Goal: Task Accomplishment & Management: Use online tool/utility

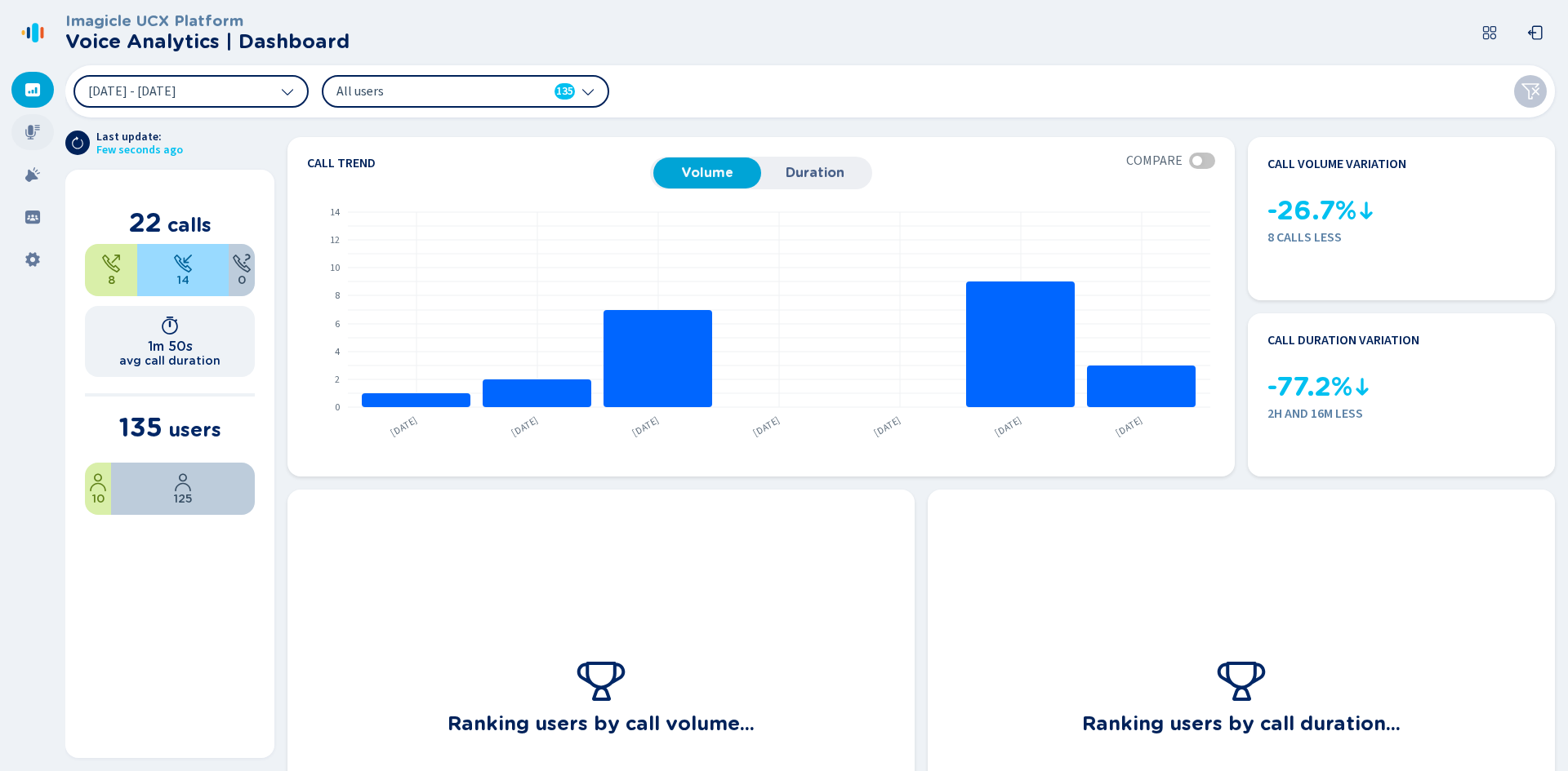
click at [34, 142] on div at bounding box center [33, 132] width 43 height 36
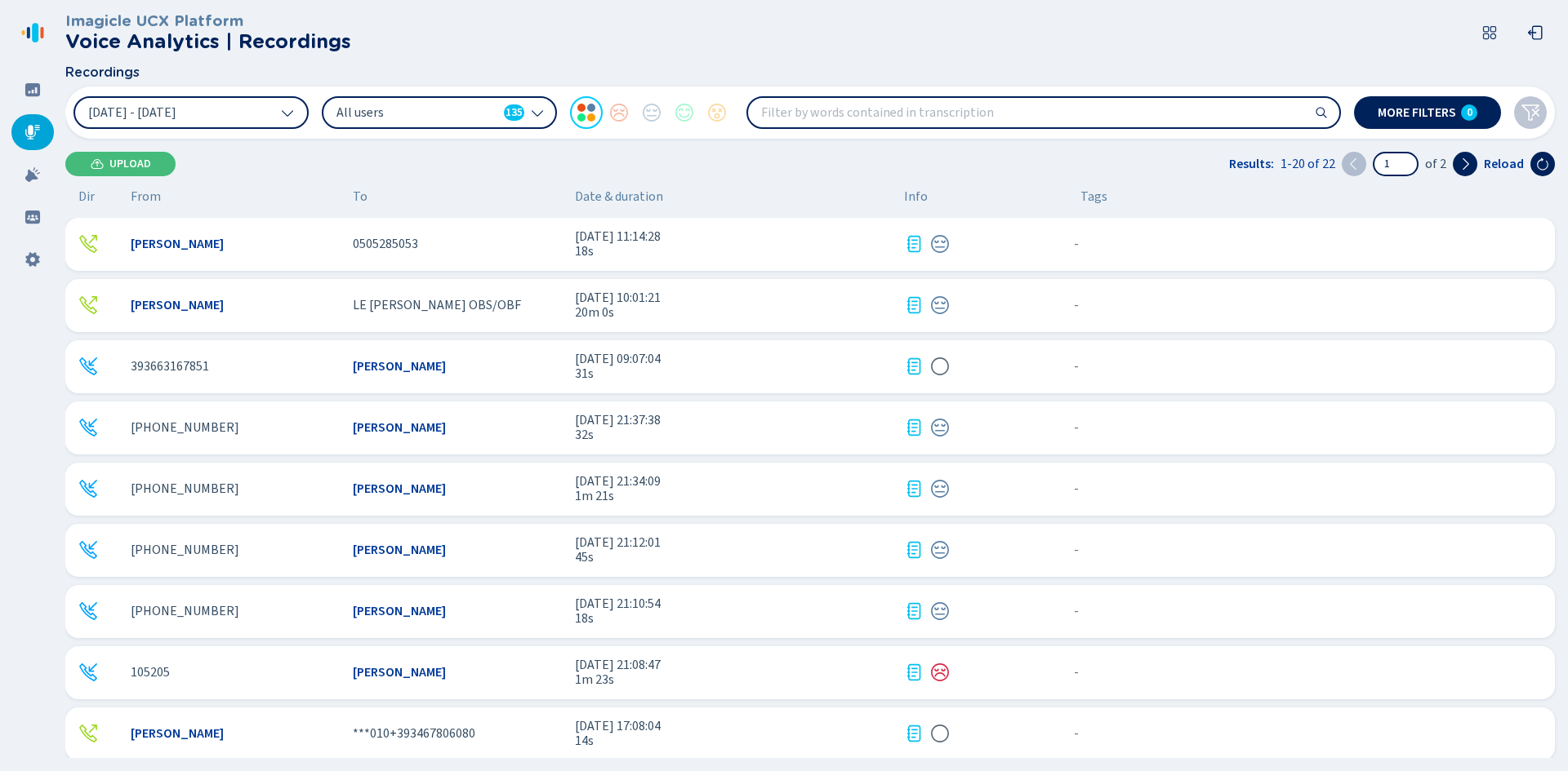
scroll to position [327, 0]
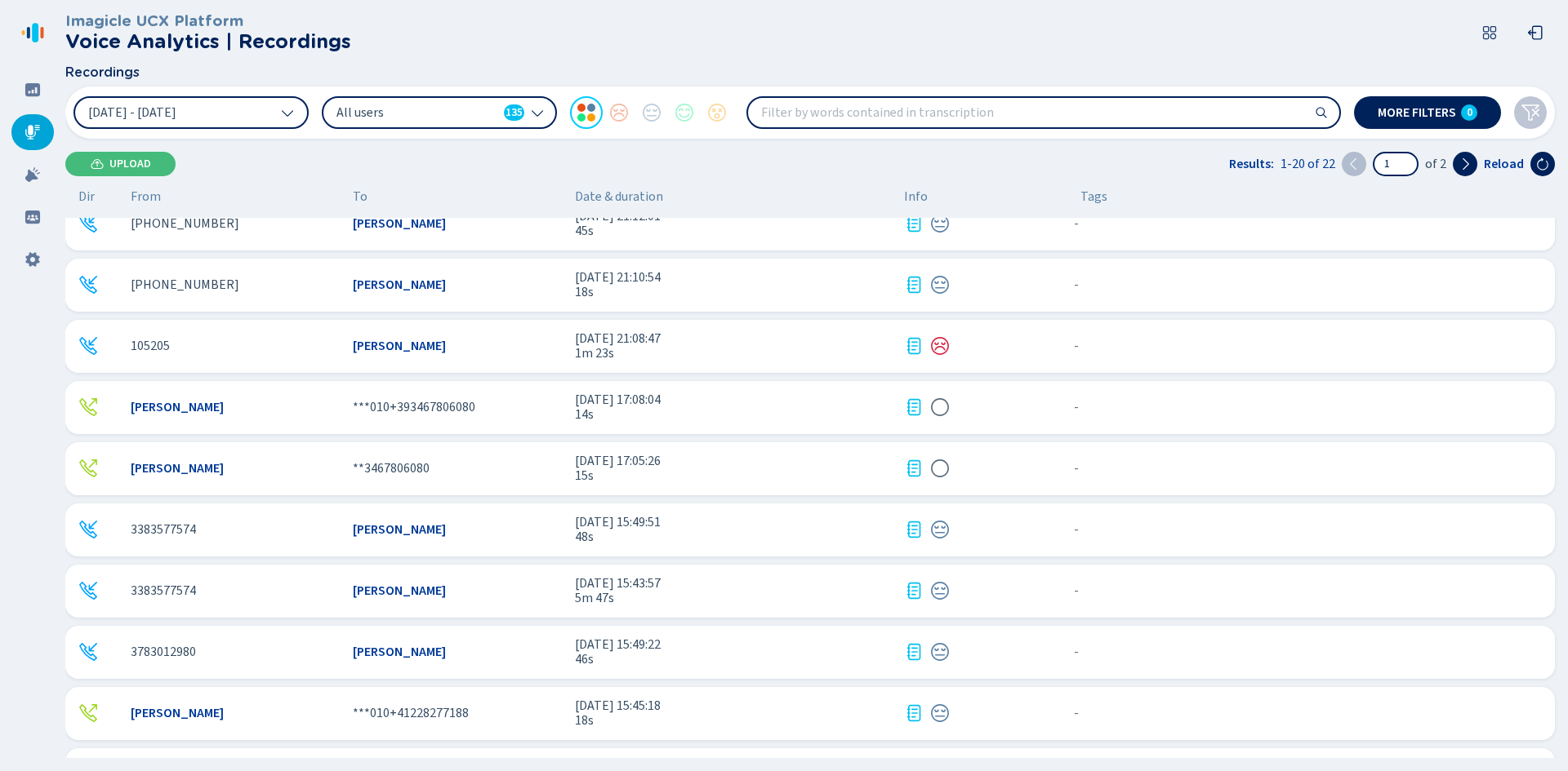
click at [915, 586] on icon at bounding box center [914, 591] width 19 height 19
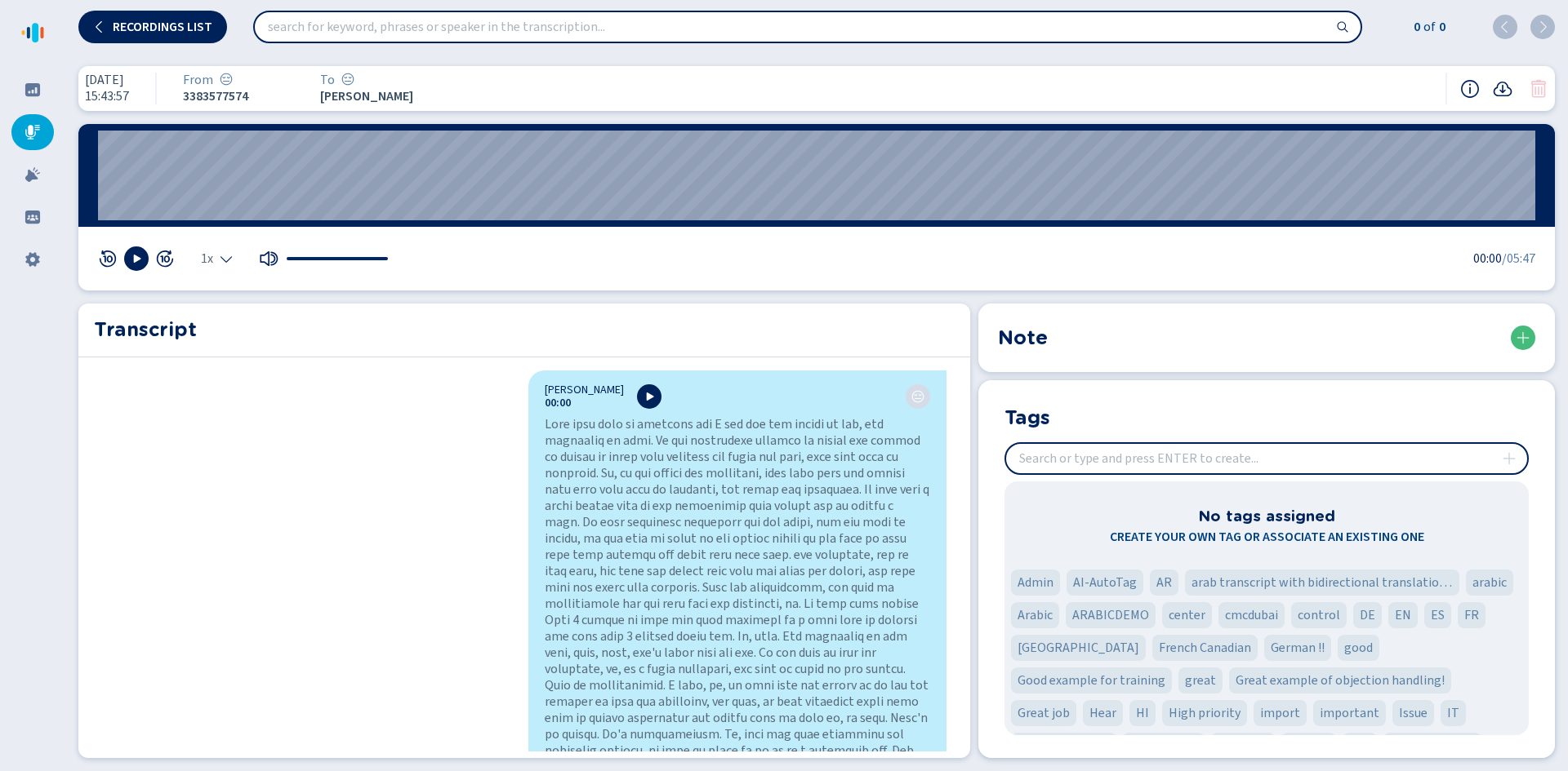
click at [36, 127] on icon at bounding box center [33, 132] width 15 height 15
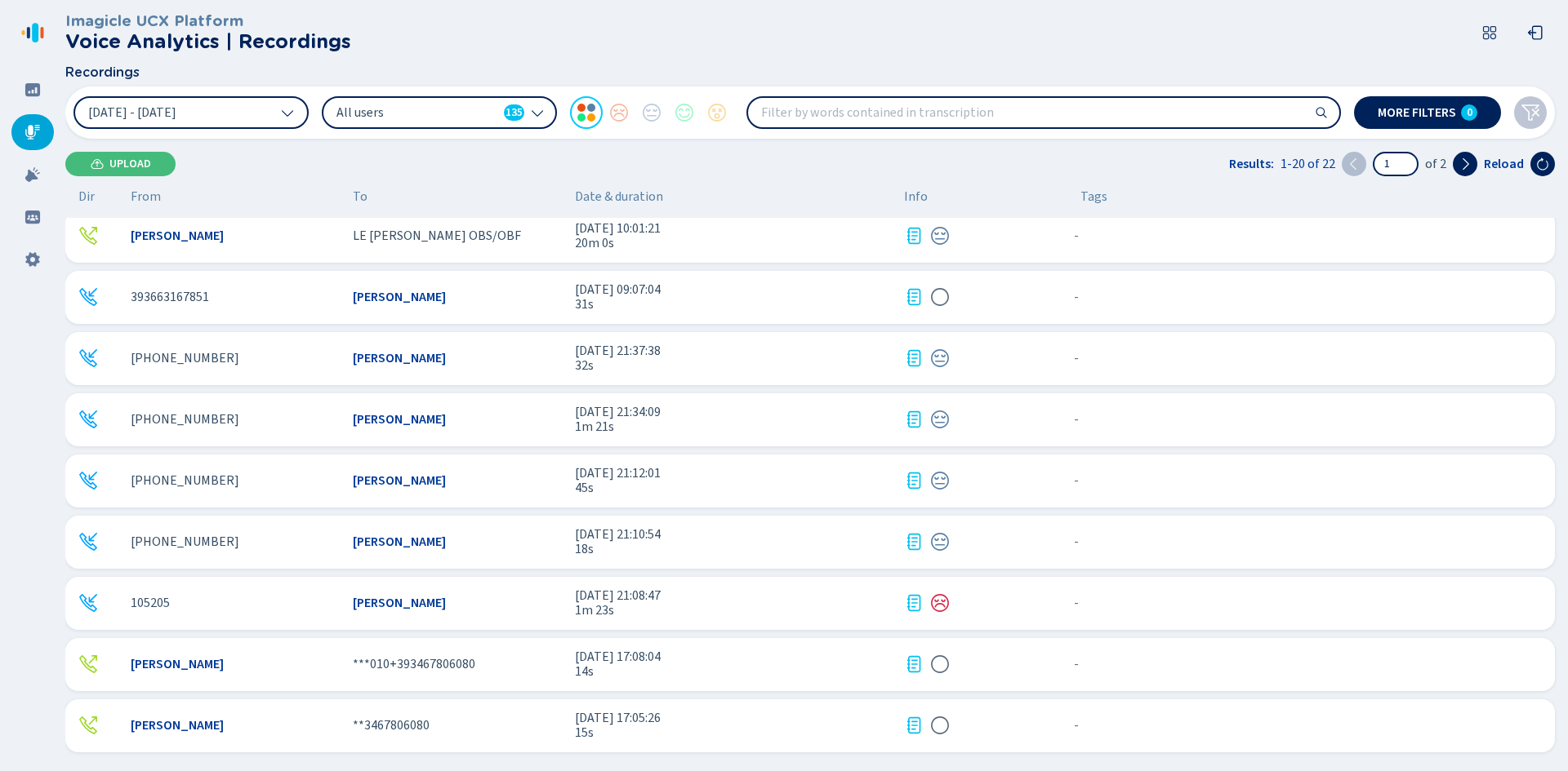
scroll to position [245, 0]
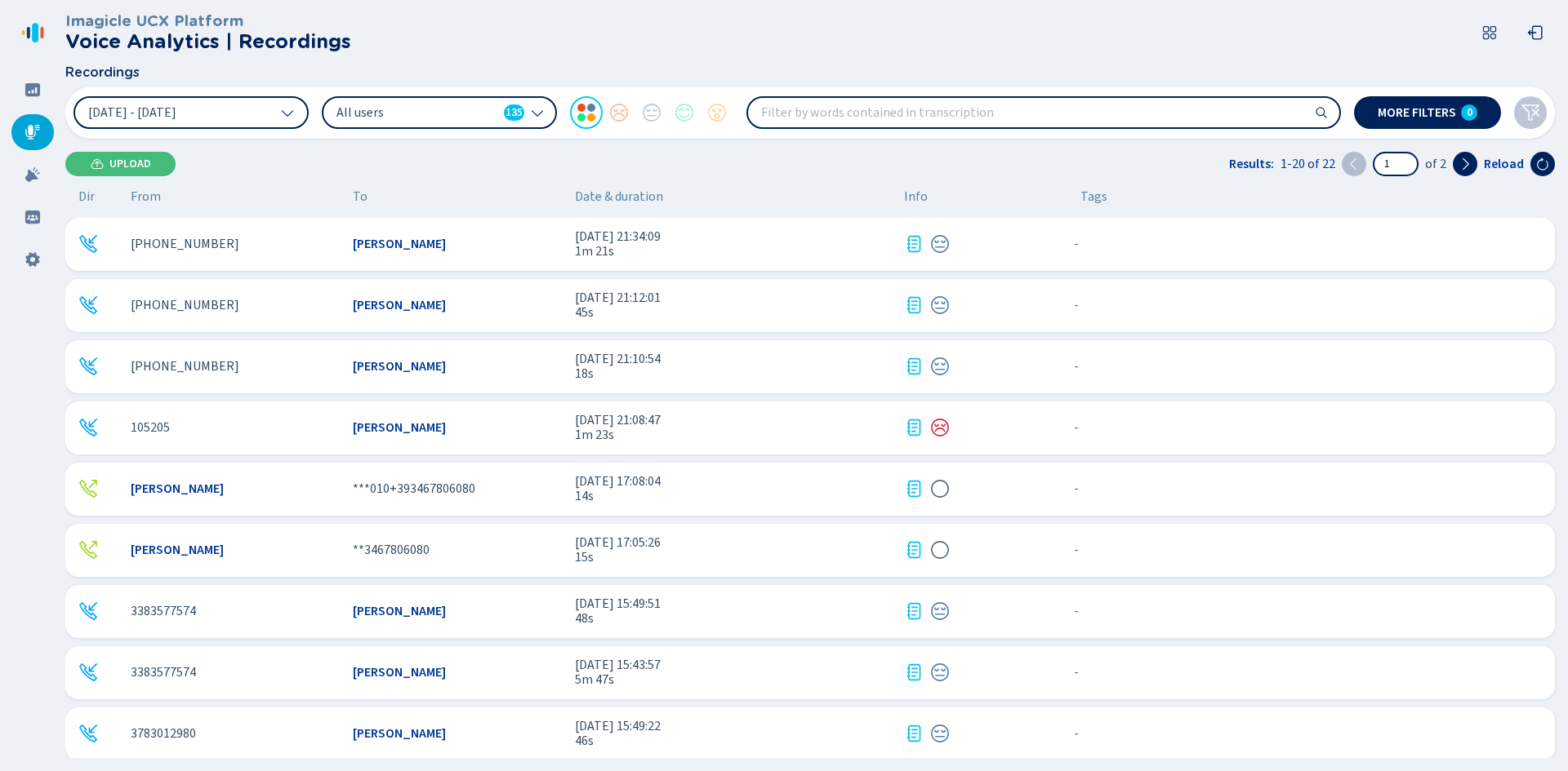
click at [919, 428] on icon at bounding box center [914, 427] width 19 height 19
